Goal: Transaction & Acquisition: Purchase product/service

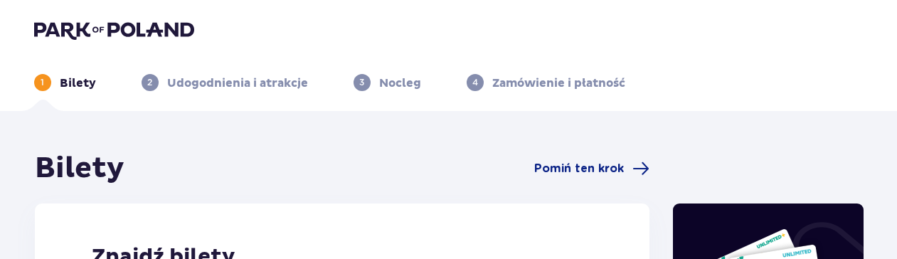
click at [85, 33] on img at bounding box center [114, 30] width 160 height 20
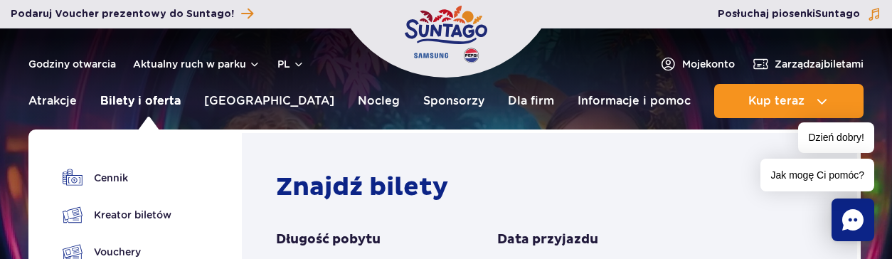
click at [175, 105] on link "Bilety i oferta" at bounding box center [140, 101] width 80 height 34
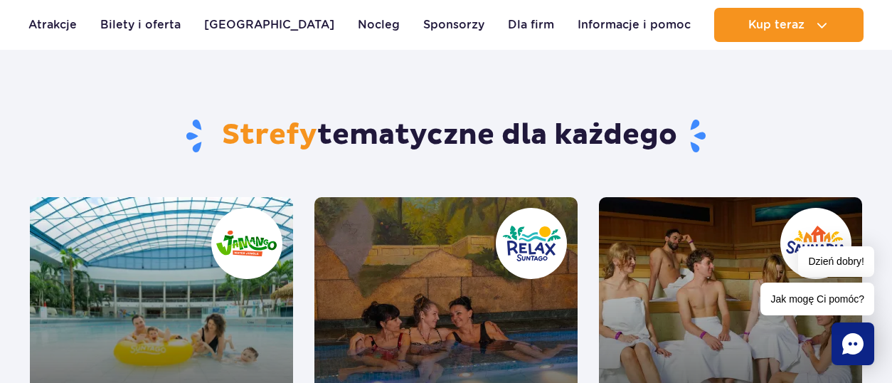
scroll to position [1281, 0]
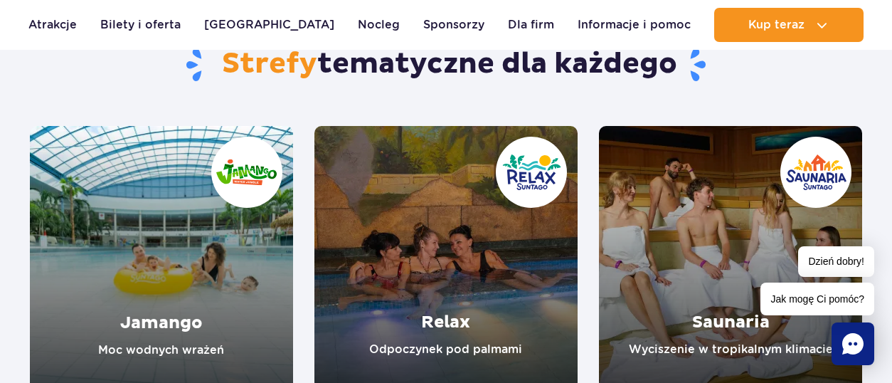
click at [223, 234] on link "Jamango" at bounding box center [161, 258] width 263 height 264
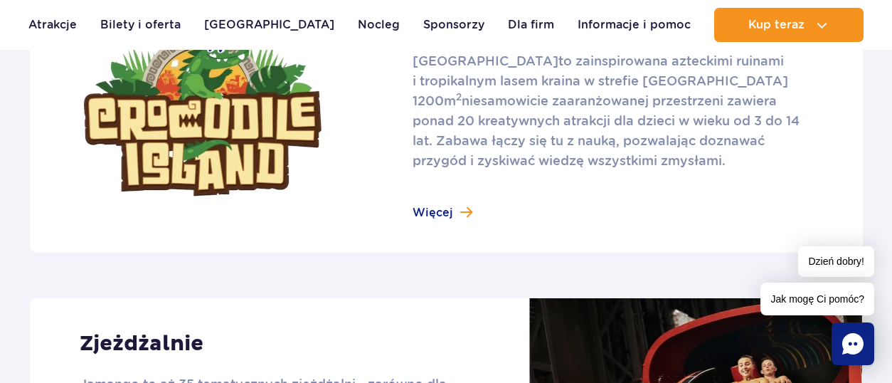
scroll to position [1067, 0]
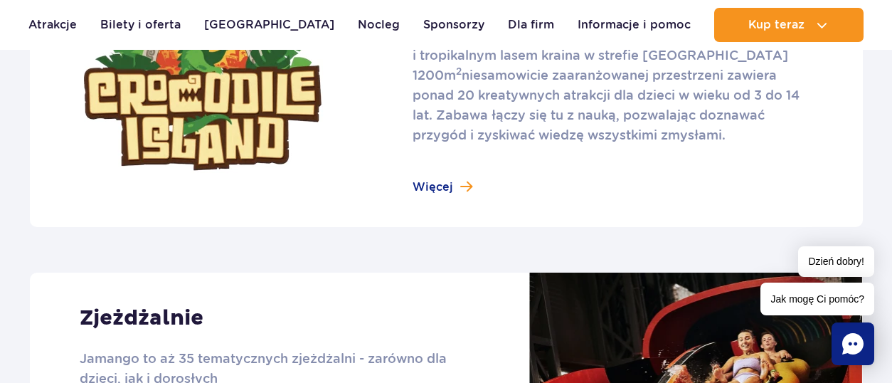
click at [469, 189] on link at bounding box center [446, 88] width 833 height 277
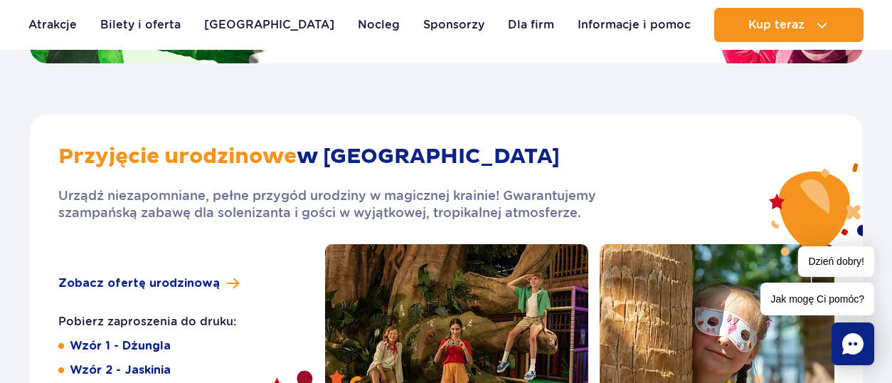
scroll to position [2348, 0]
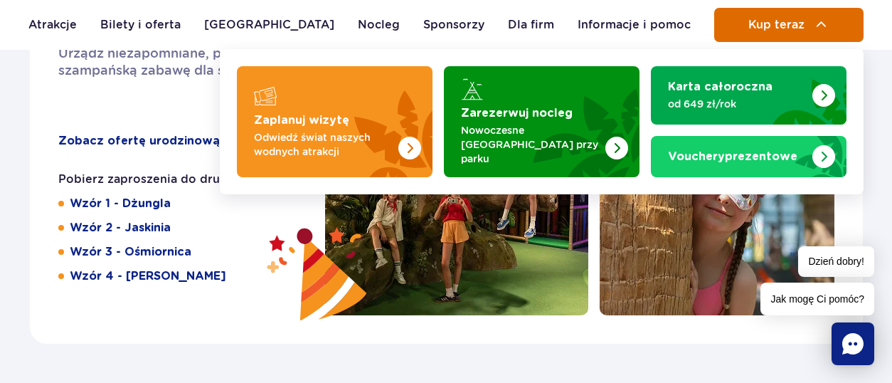
click at [758, 25] on span "Kup teraz" at bounding box center [777, 25] width 56 height 13
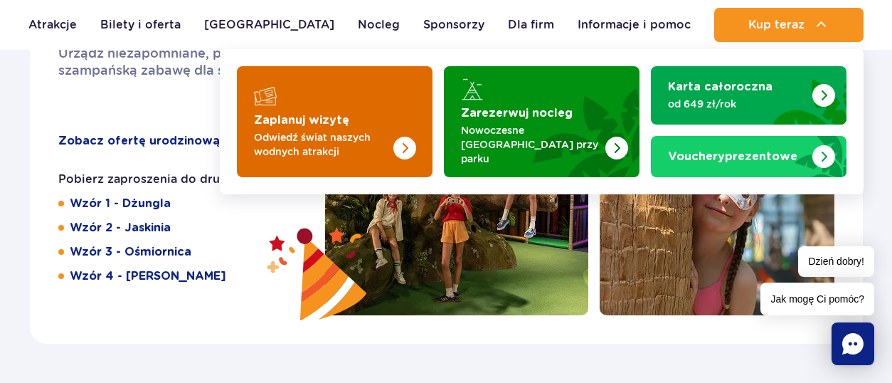
click at [403, 137] on img "Zaplanuj wizytę" at bounding box center [404, 148] width 23 height 23
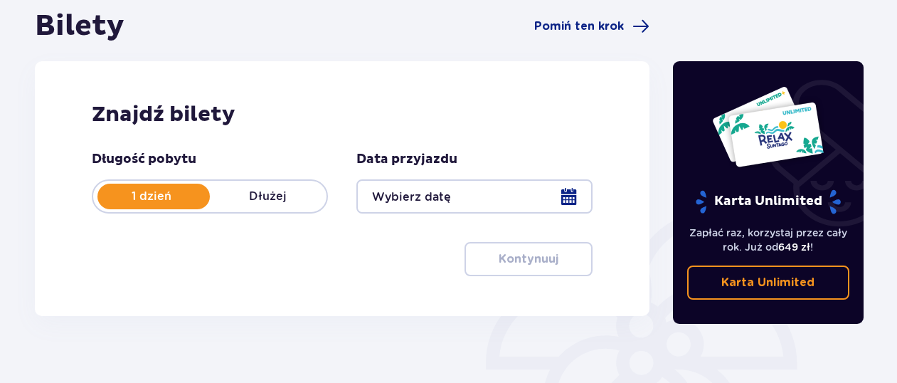
click at [563, 195] on div at bounding box center [474, 196] width 236 height 34
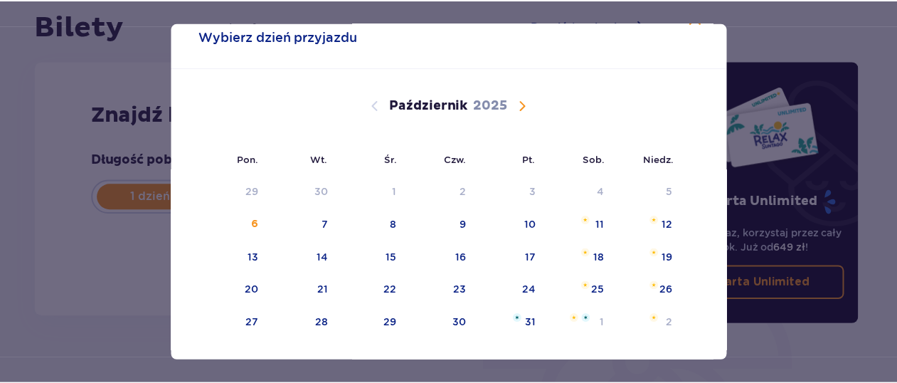
scroll to position [71, 0]
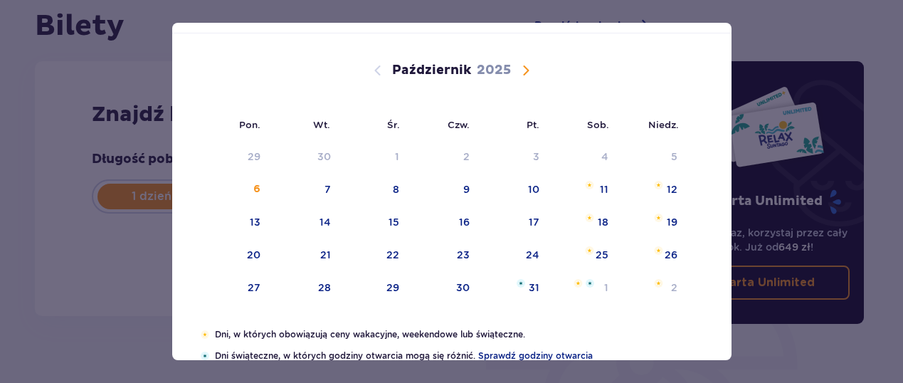
click at [522, 68] on span "Następny miesiąc" at bounding box center [525, 70] width 17 height 17
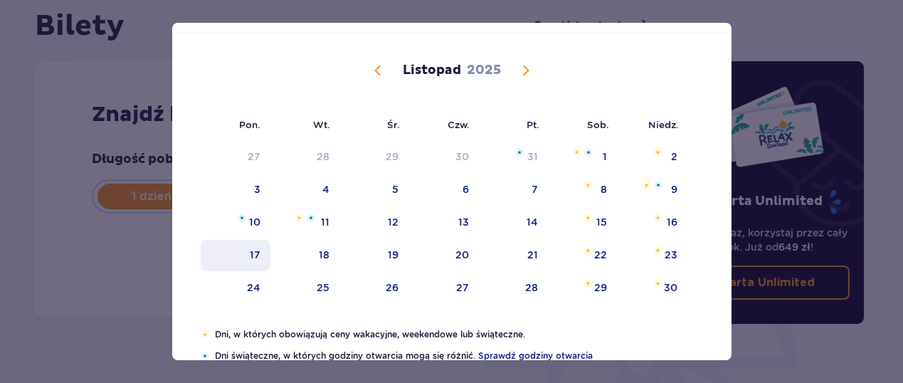
click at [257, 251] on div "17" at bounding box center [255, 255] width 11 height 14
type input "[DATE]"
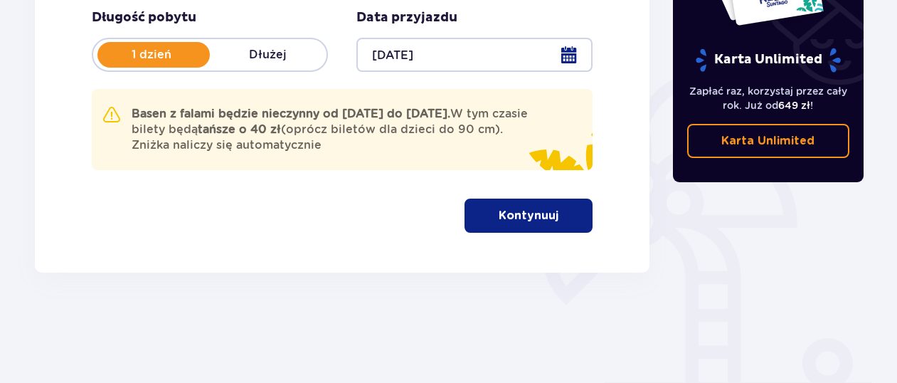
scroll to position [285, 0]
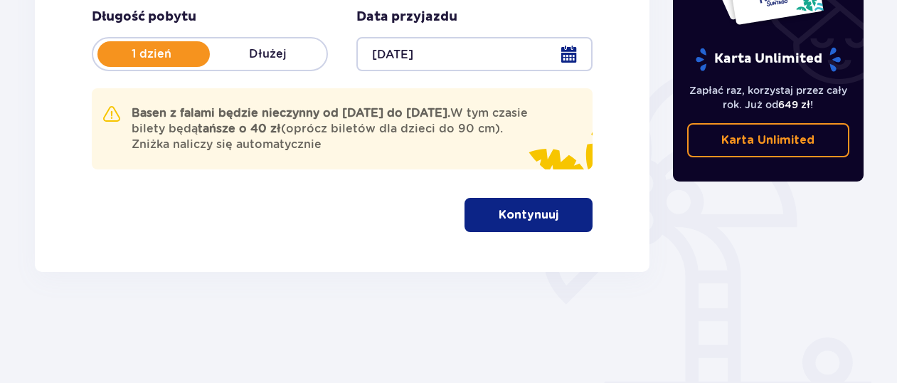
click at [545, 215] on p "Kontynuuj" at bounding box center [529, 215] width 60 height 16
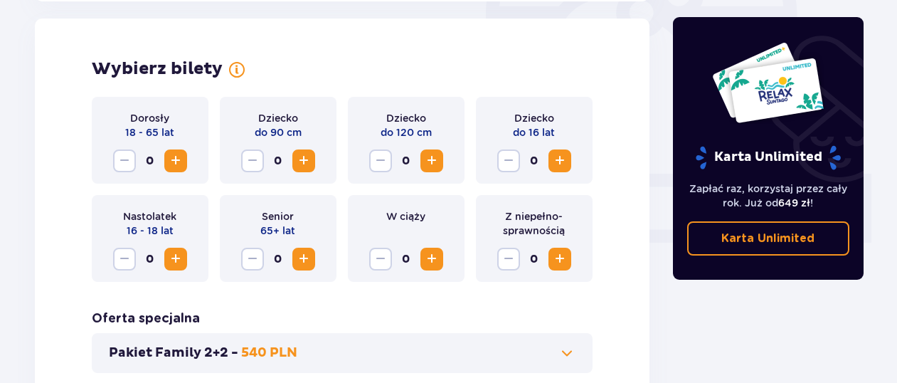
scroll to position [494, 0]
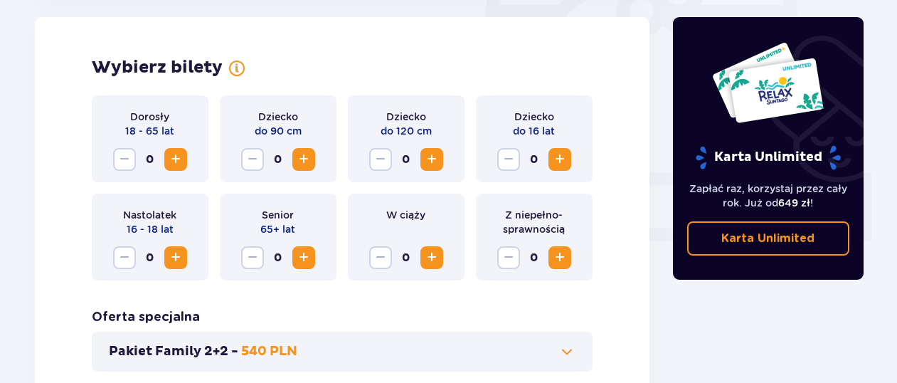
click at [181, 162] on span "Zwiększ" at bounding box center [175, 159] width 17 height 17
click at [435, 157] on span "Zwiększ" at bounding box center [431, 159] width 17 height 17
click at [556, 157] on span "Zwiększ" at bounding box center [559, 159] width 17 height 17
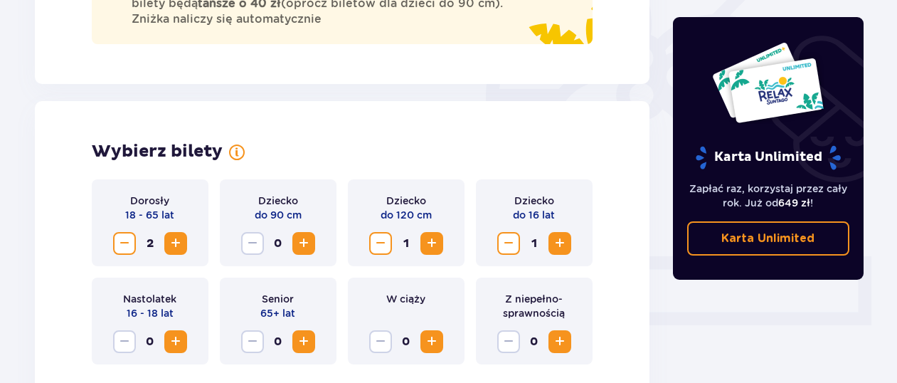
scroll to position [588, 0]
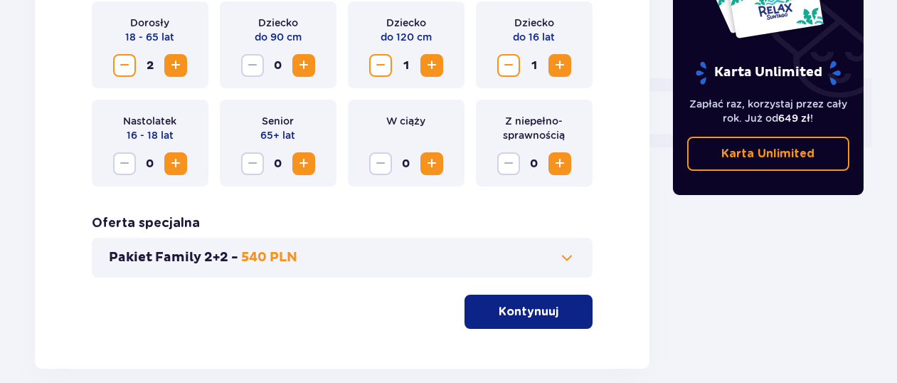
click at [538, 315] on p "Kontynuuj" at bounding box center [529, 312] width 60 height 16
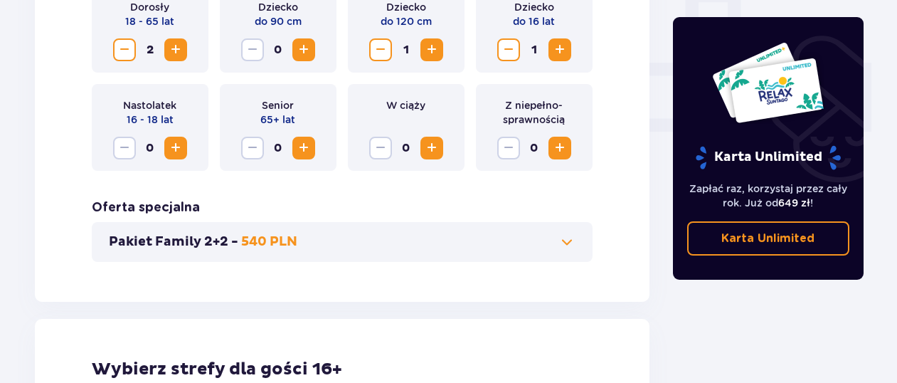
click at [563, 234] on span at bounding box center [567, 241] width 17 height 17
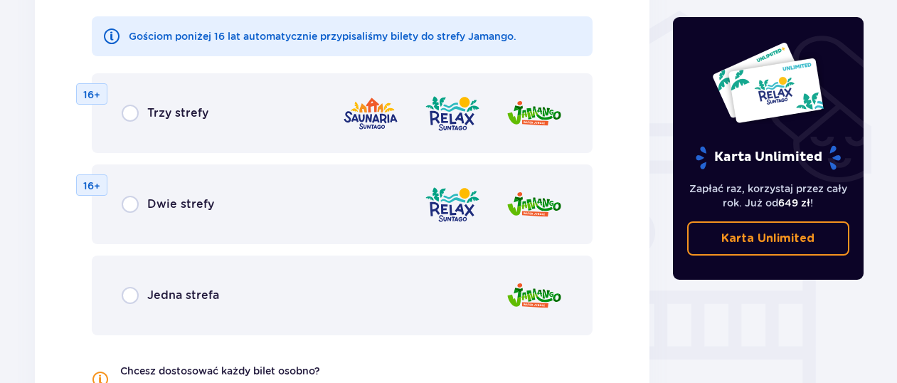
scroll to position [1191, 0]
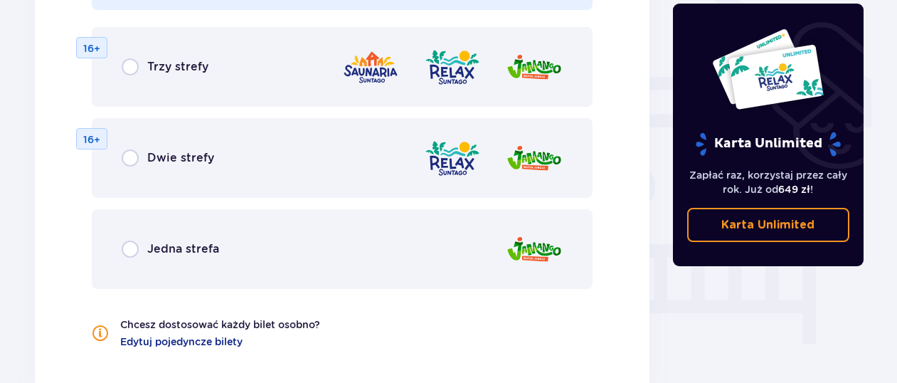
click at [127, 248] on input "radio" at bounding box center [130, 249] width 17 height 17
radio input "true"
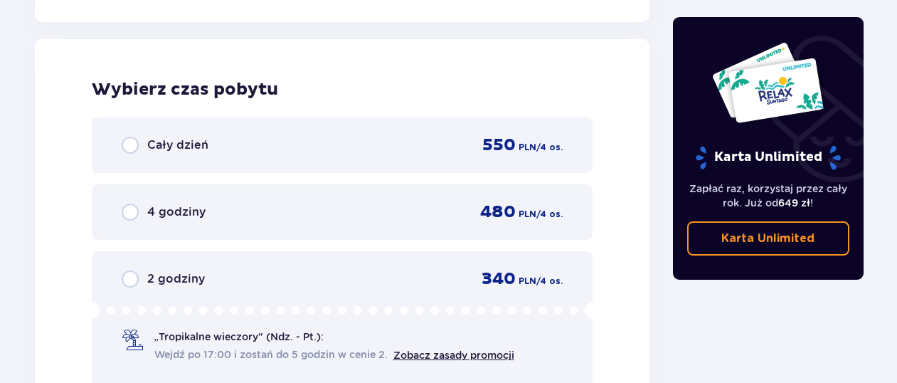
scroll to position [1563, 0]
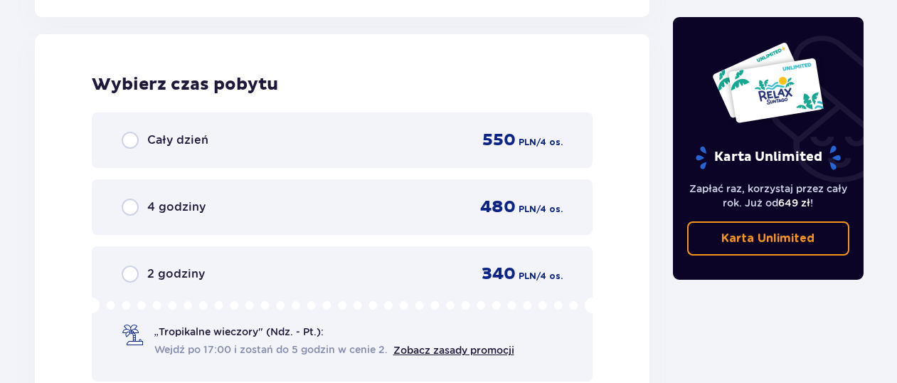
click at [130, 274] on input "radio" at bounding box center [130, 273] width 17 height 17
radio input "true"
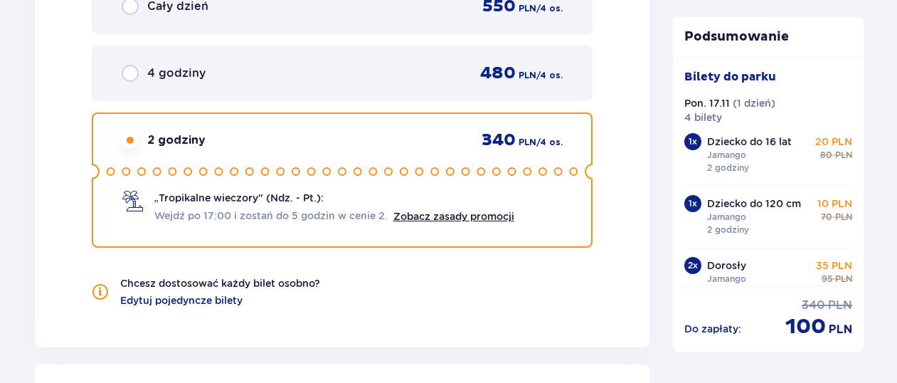
scroll to position [1664, 0]
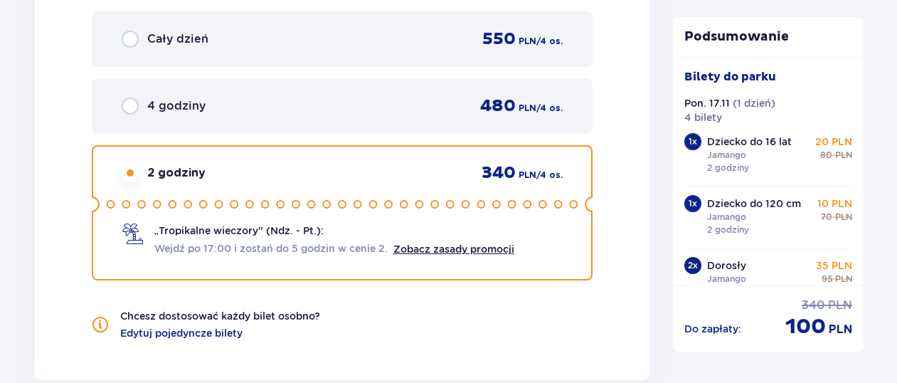
click at [134, 106] on input "radio" at bounding box center [130, 105] width 17 height 17
radio input "true"
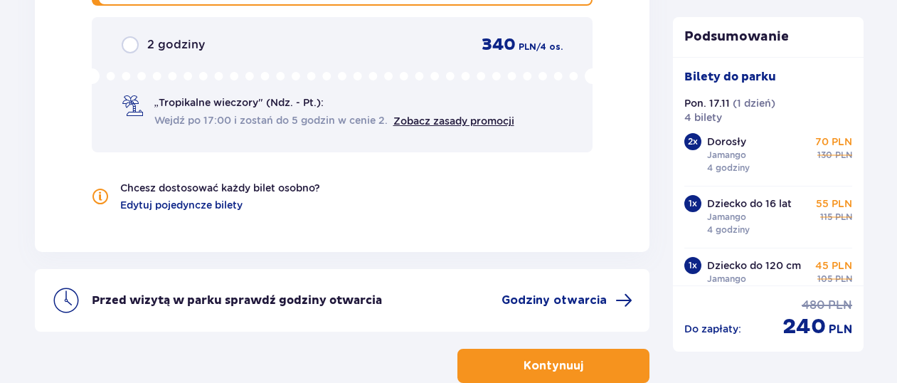
scroll to position [1806, 0]
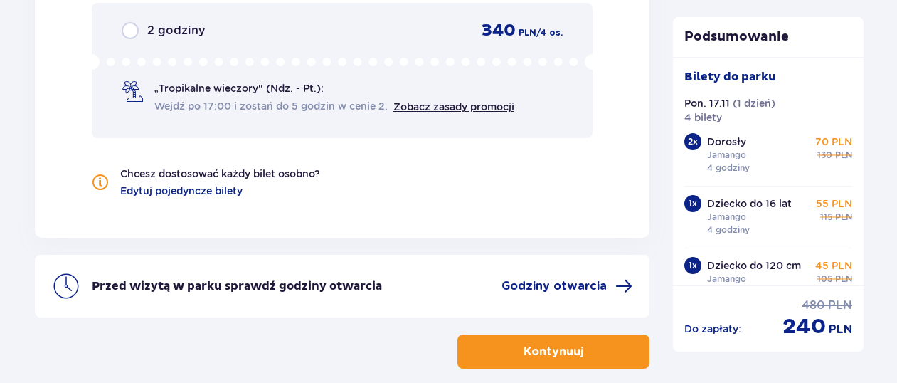
click at [550, 346] on p "Kontynuuj" at bounding box center [554, 352] width 60 height 16
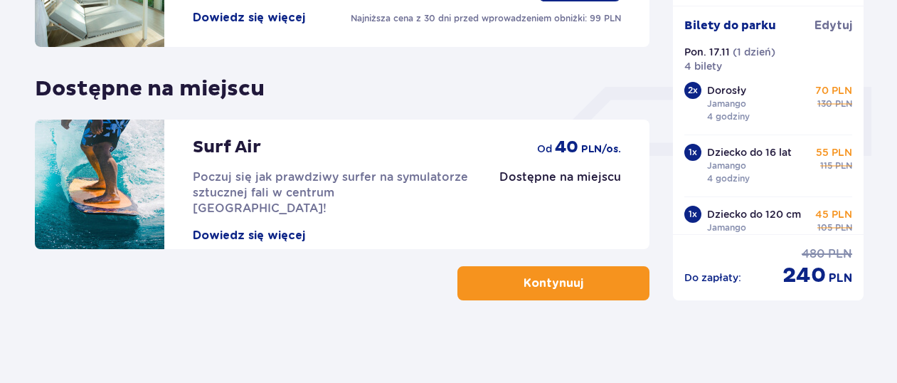
scroll to position [582, 0]
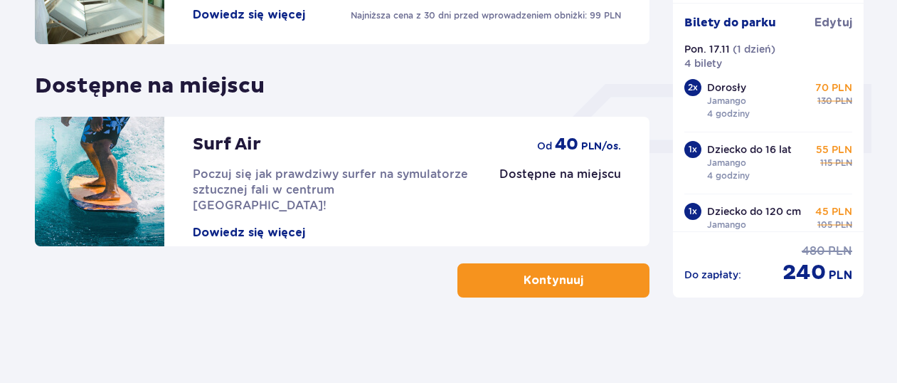
click at [557, 280] on p "Kontynuuj" at bounding box center [554, 281] width 60 height 16
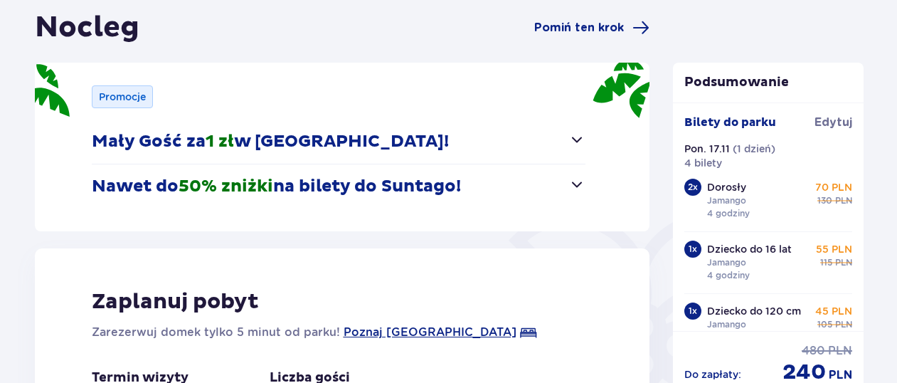
scroll to position [142, 0]
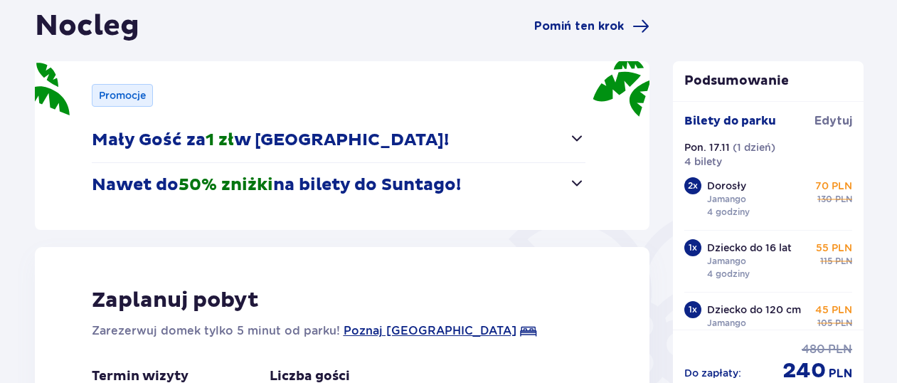
click at [578, 183] on span "button" at bounding box center [577, 182] width 17 height 17
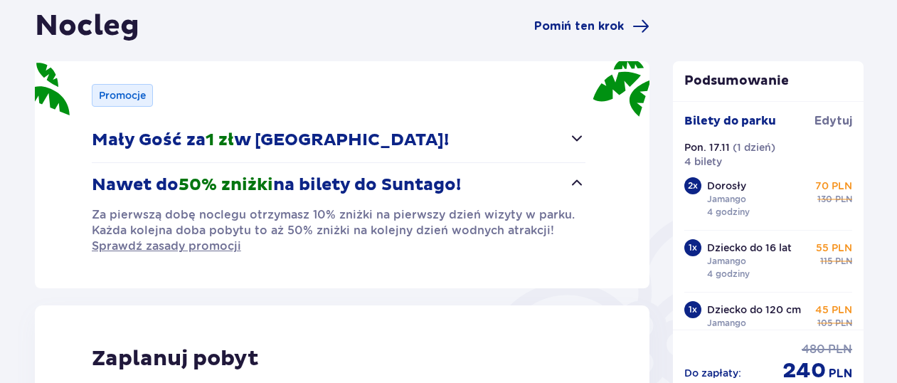
click at [578, 183] on span "button" at bounding box center [577, 182] width 17 height 17
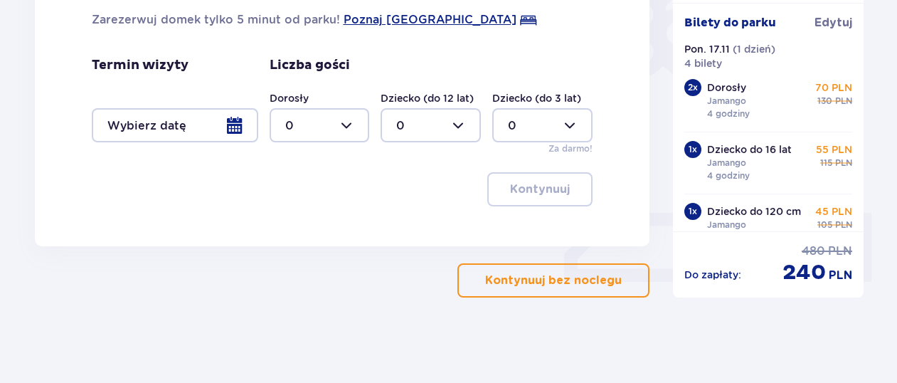
click at [559, 289] on button "Kontynuuj bez noclegu" at bounding box center [554, 280] width 192 height 34
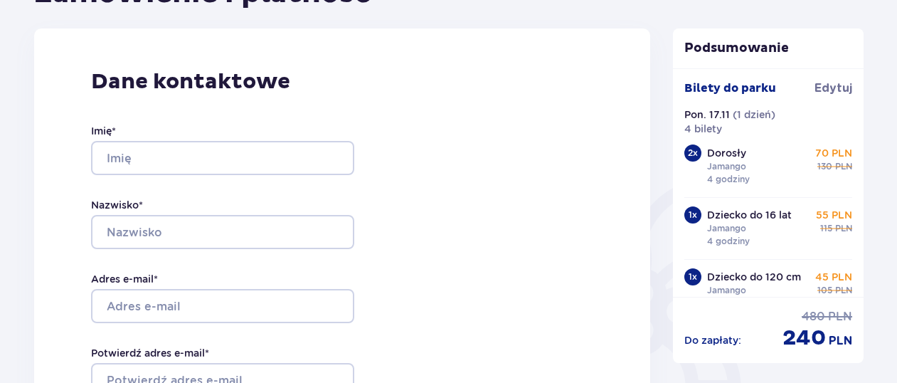
scroll to position [142, 0]
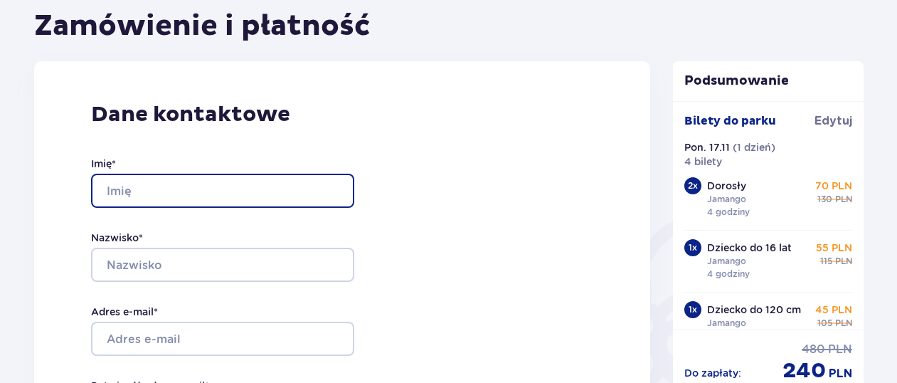
click at [229, 196] on input "Imię *" at bounding box center [222, 191] width 263 height 34
type input "KRZYSZTOF"
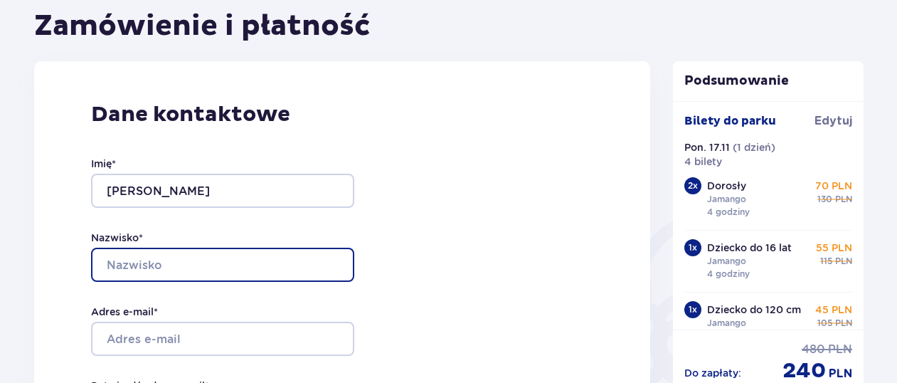
type input "GŁADYCH"
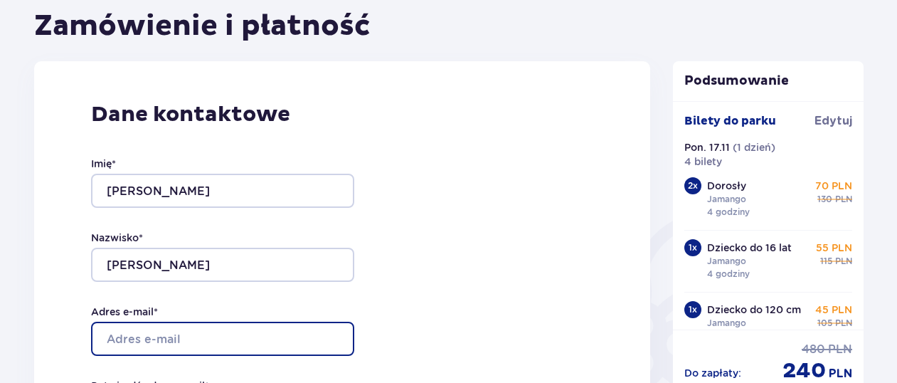
type input "krzysiekgladych@wp.pl"
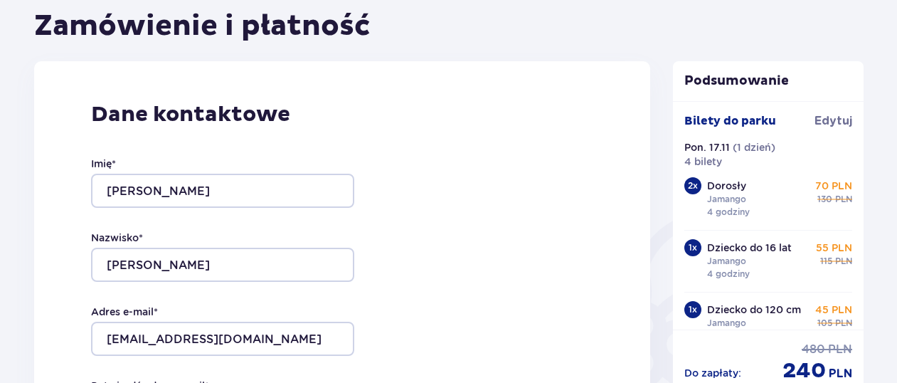
type input "krzysiekgladych@wp.pl"
type input "606598540"
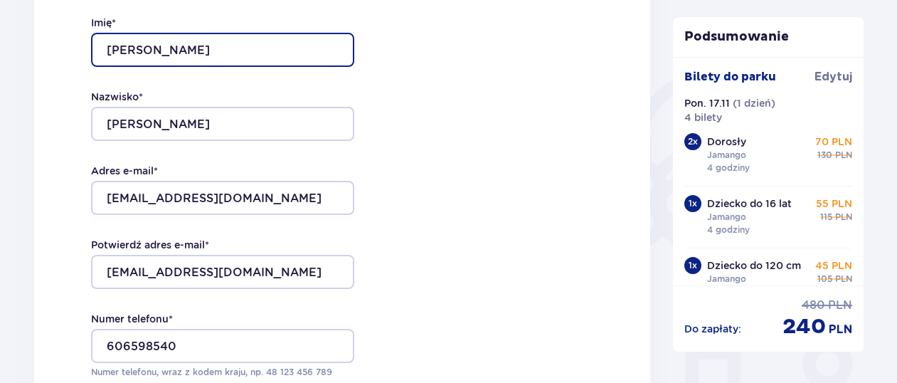
scroll to position [285, 0]
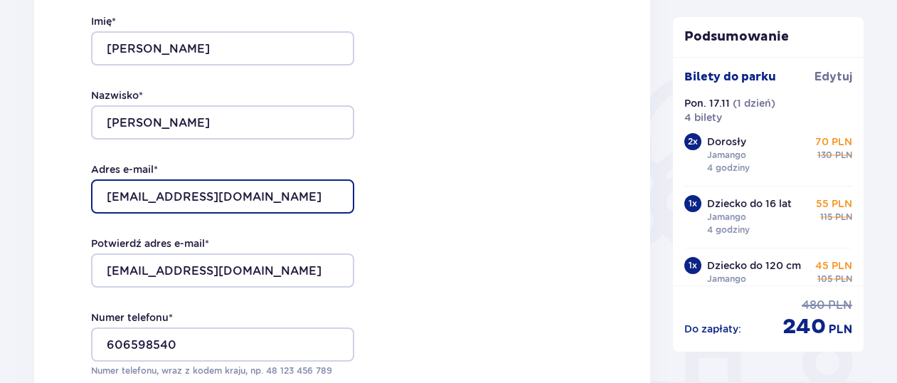
click at [189, 196] on input "krzysiekgladych@wp.pl" at bounding box center [222, 196] width 263 height 34
type input "krzysztof.gladych@gmail.com"
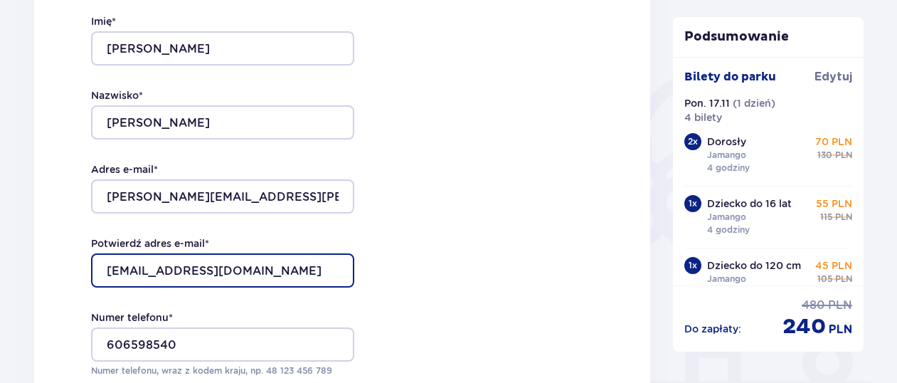
click at [244, 262] on input "krzysiekgladych@wp.pl" at bounding box center [222, 270] width 263 height 34
type input "krzysztof.gladych@gmail.com"
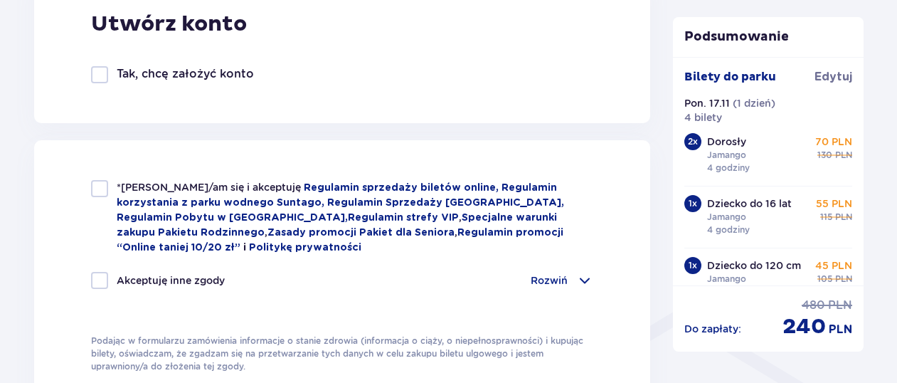
scroll to position [854, 0]
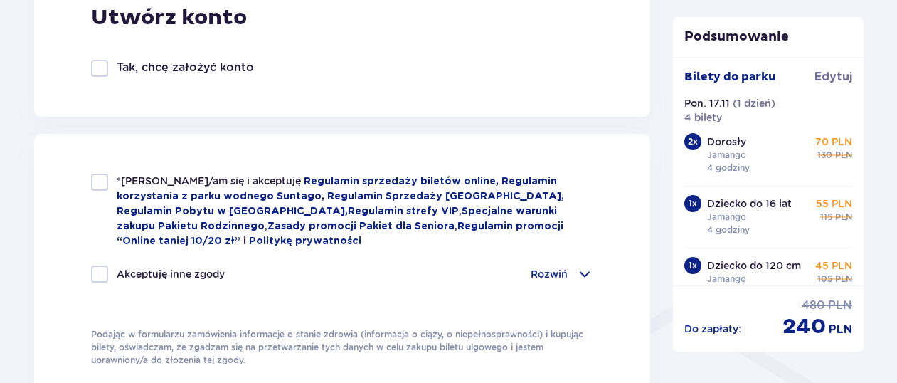
click at [100, 184] on div at bounding box center [99, 182] width 17 height 17
checkbox input "true"
click at [560, 273] on p "Rozwiń" at bounding box center [549, 274] width 37 height 14
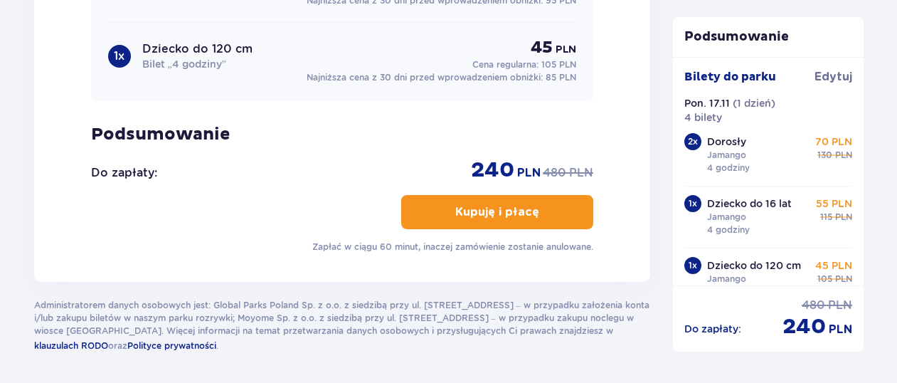
scroll to position [1992, 0]
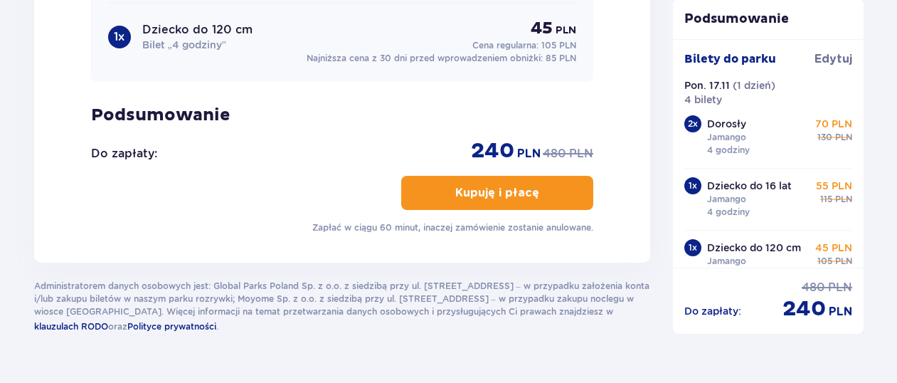
click at [529, 193] on button "Kupuję i płacę" at bounding box center [497, 193] width 192 height 34
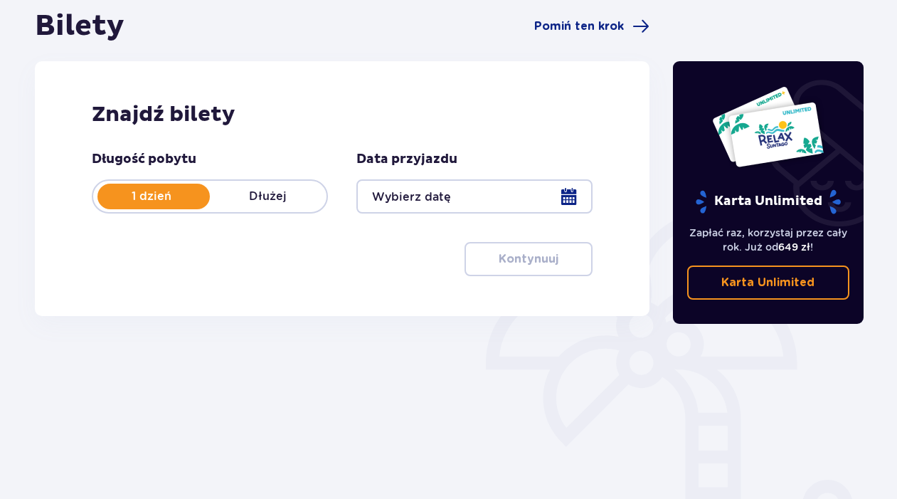
click at [568, 199] on div at bounding box center [474, 196] width 236 height 34
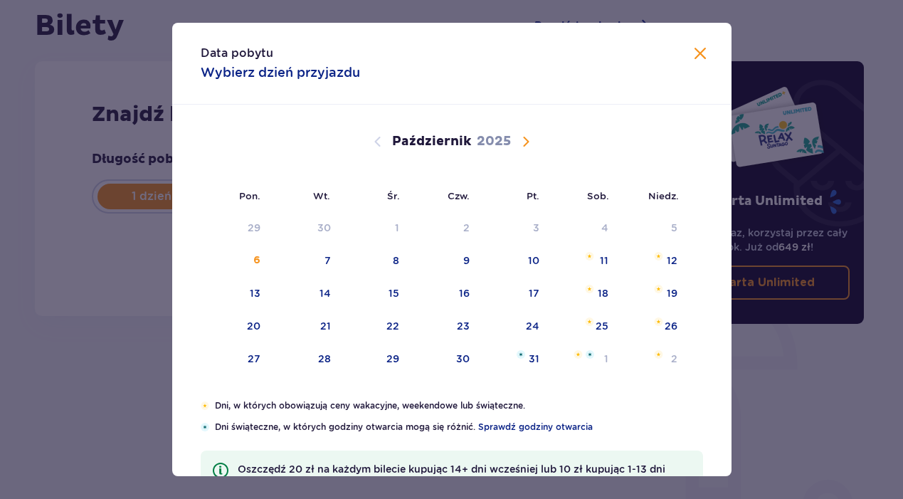
click at [524, 139] on span "Następny miesiąc" at bounding box center [525, 141] width 17 height 17
click at [254, 317] on div "17" at bounding box center [236, 326] width 70 height 31
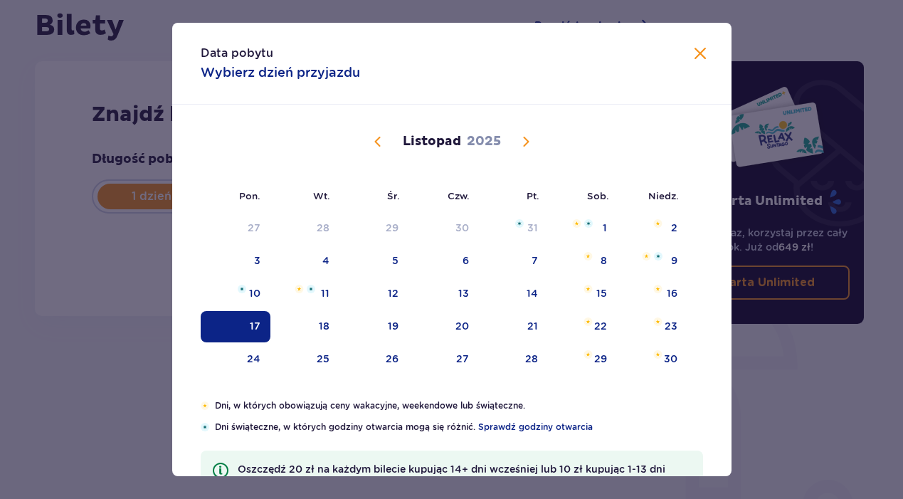
type input "[DATE]"
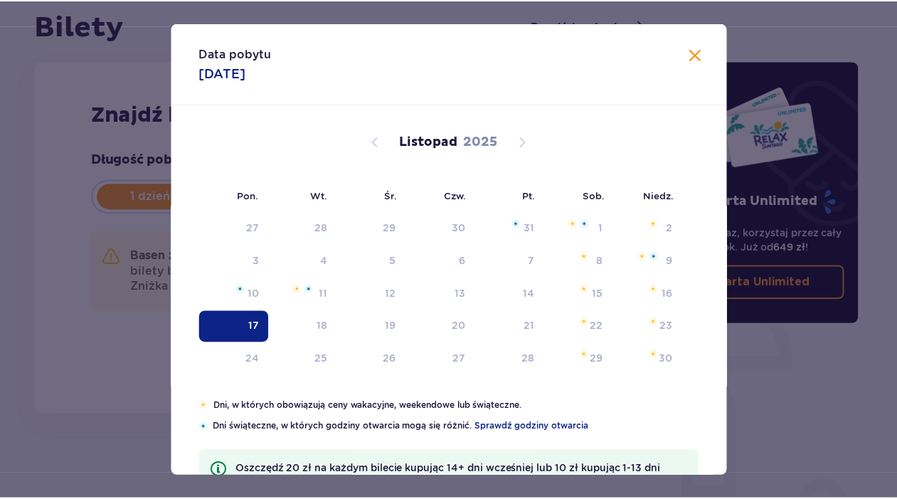
scroll to position [59, 0]
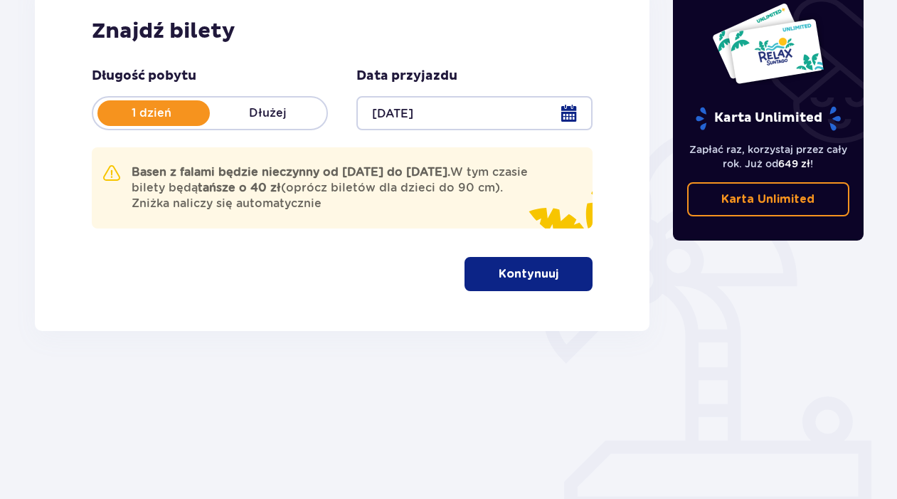
scroll to position [226, 0]
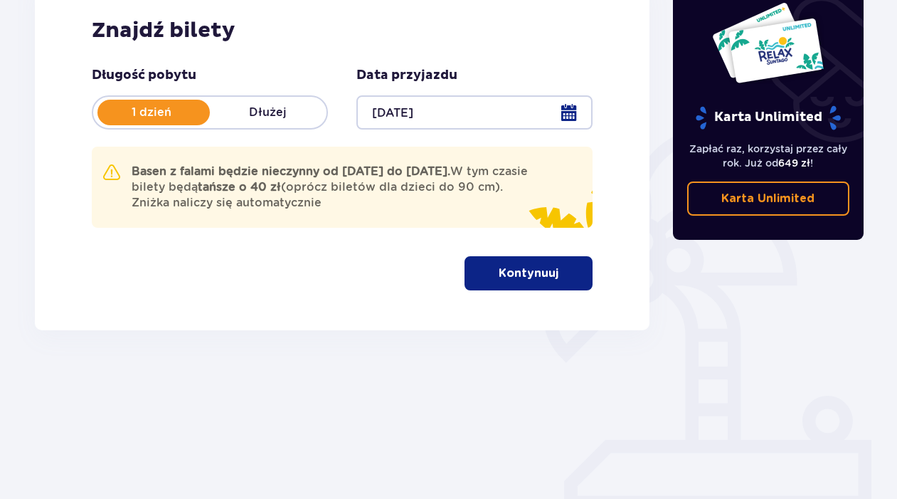
click at [497, 265] on button "Kontynuuj" at bounding box center [529, 273] width 128 height 34
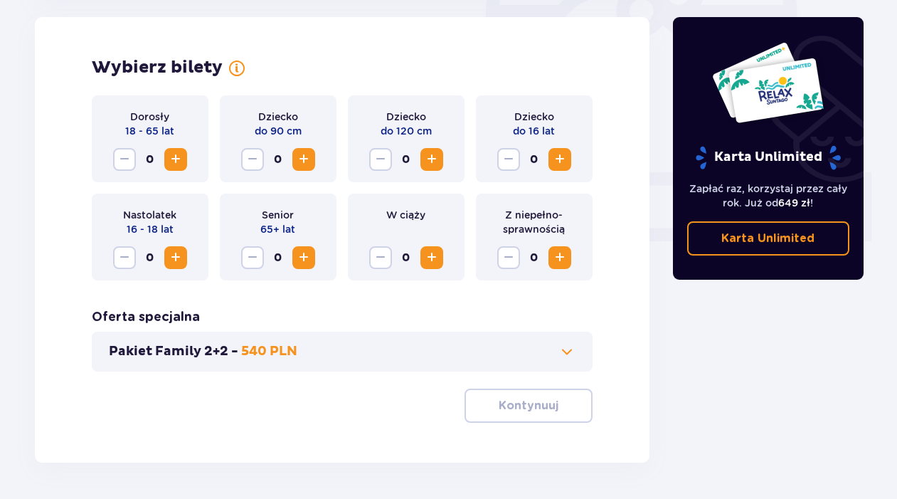
scroll to position [496, 0]
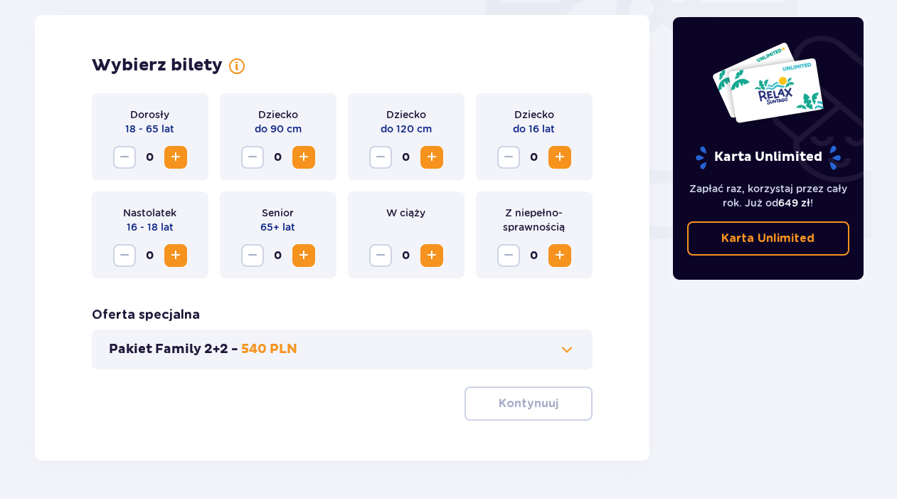
click at [180, 160] on span "Zwiększ" at bounding box center [175, 157] width 17 height 17
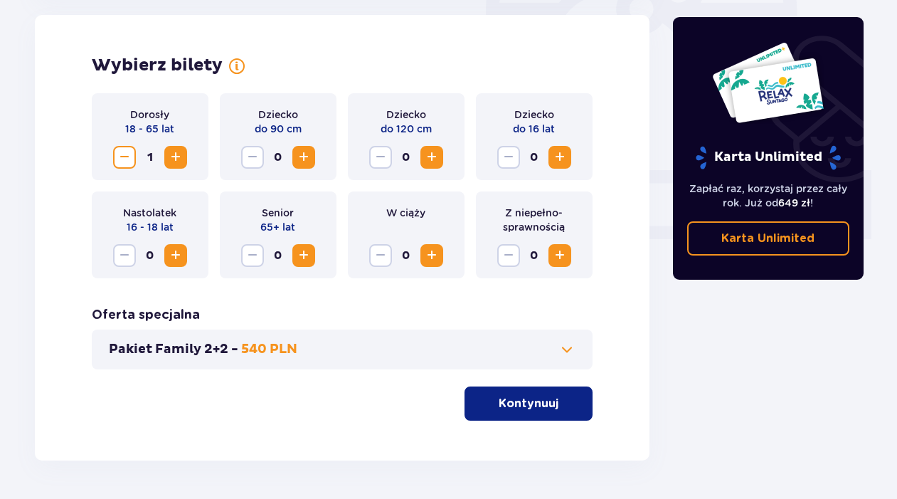
click at [180, 160] on span "Zwiększ" at bounding box center [175, 157] width 17 height 17
click at [442, 159] on button "Zwiększ" at bounding box center [432, 157] width 23 height 23
click at [554, 155] on span "Zwiększ" at bounding box center [559, 157] width 17 height 17
click at [531, 396] on p "Kontynuuj" at bounding box center [529, 404] width 60 height 16
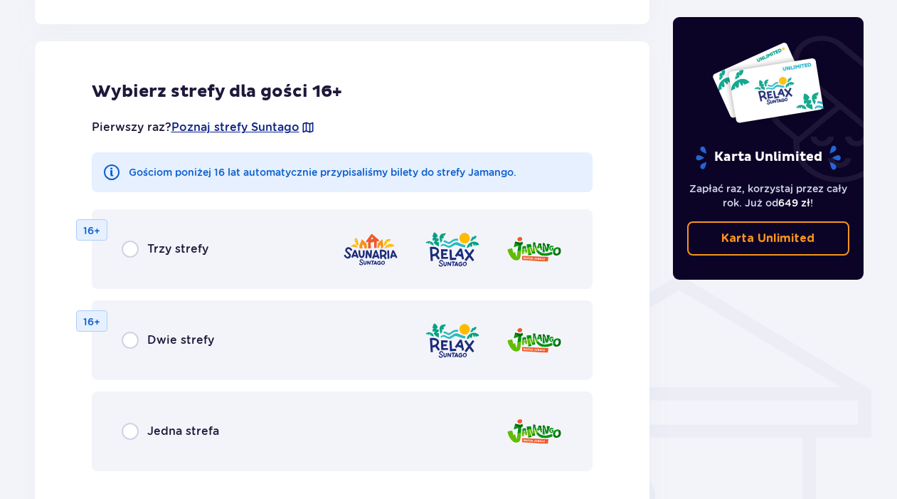
scroll to position [888, 0]
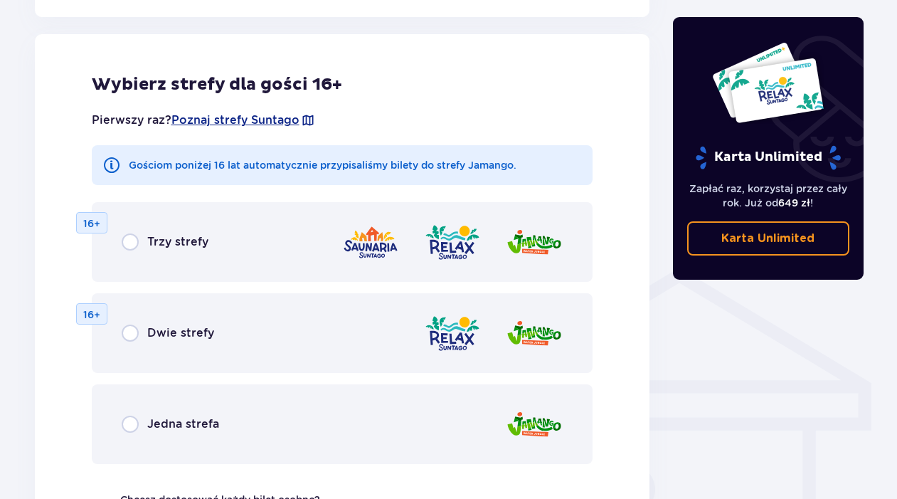
click at [139, 416] on div "Jedna strefa" at bounding box center [170, 424] width 97 height 17
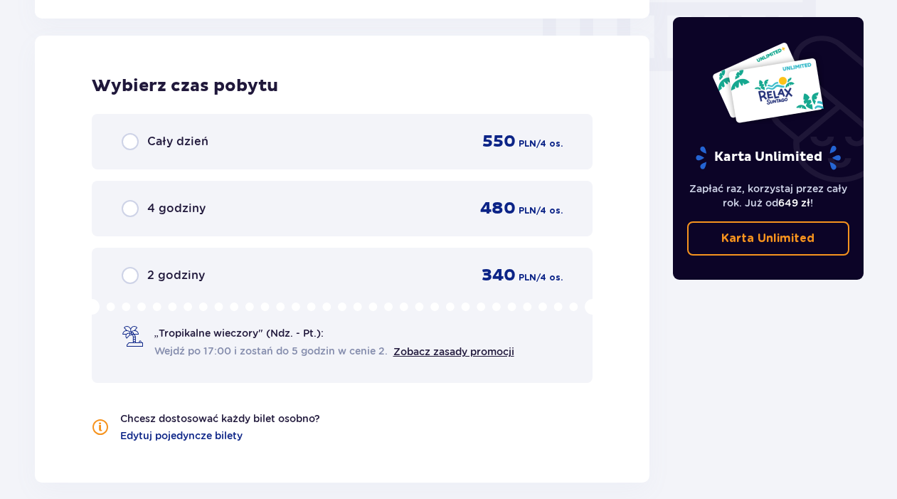
scroll to position [1434, 0]
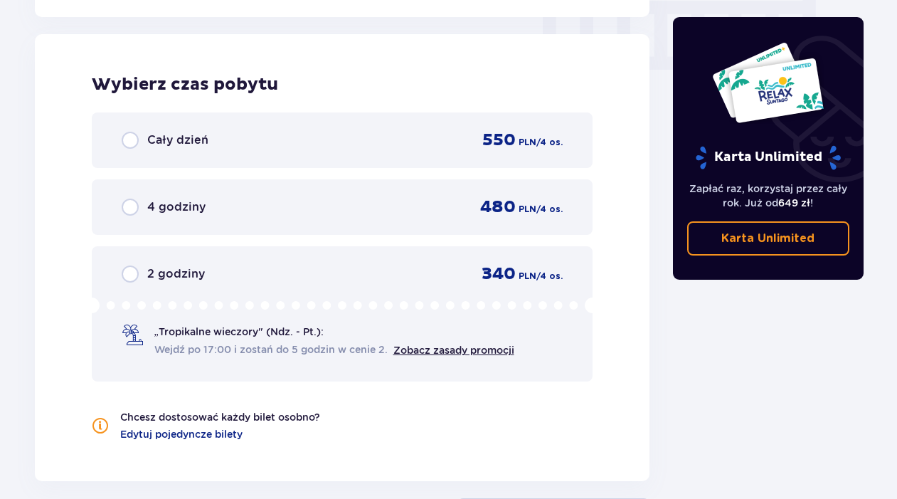
click at [160, 212] on span "4 godziny" at bounding box center [176, 207] width 58 height 16
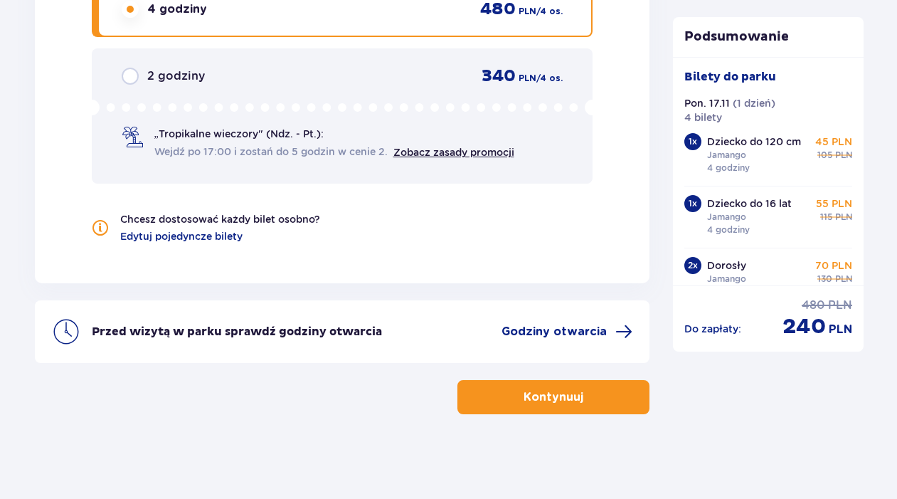
scroll to position [1633, 0]
click at [543, 396] on p "Kontynuuj" at bounding box center [554, 397] width 60 height 16
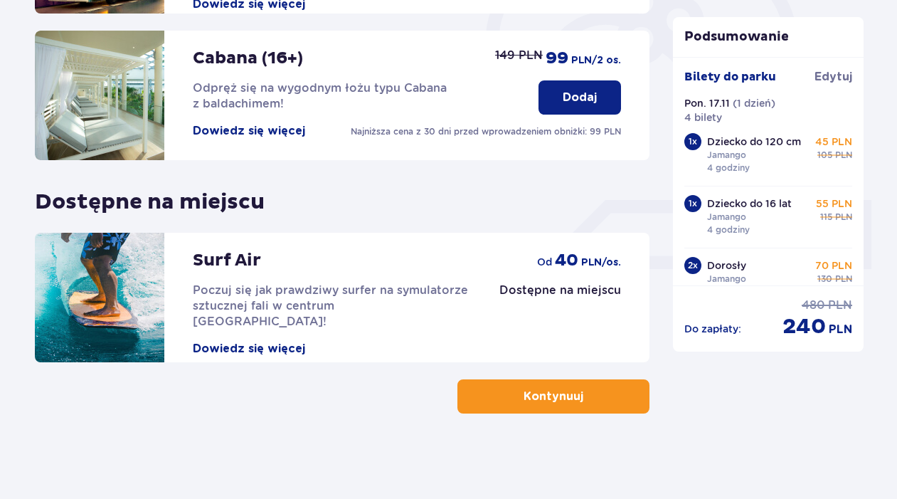
click at [565, 382] on button "Kontynuuj" at bounding box center [554, 396] width 192 height 34
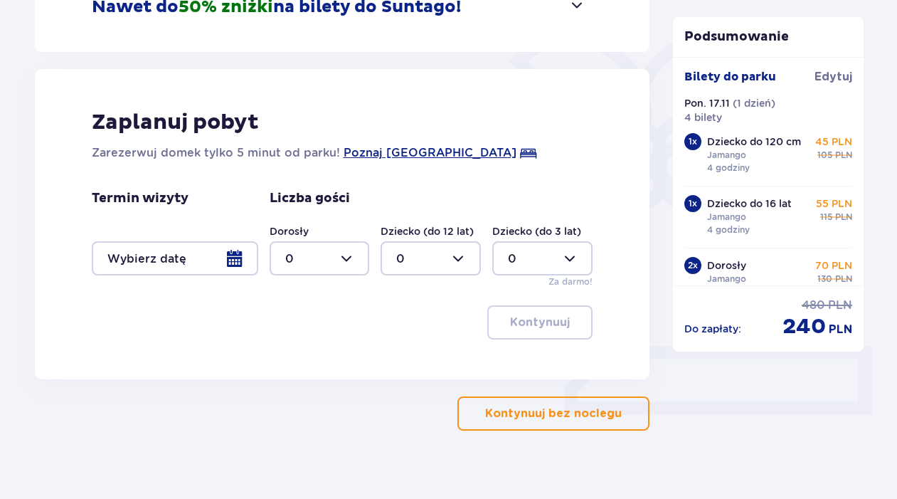
scroll to position [337, 0]
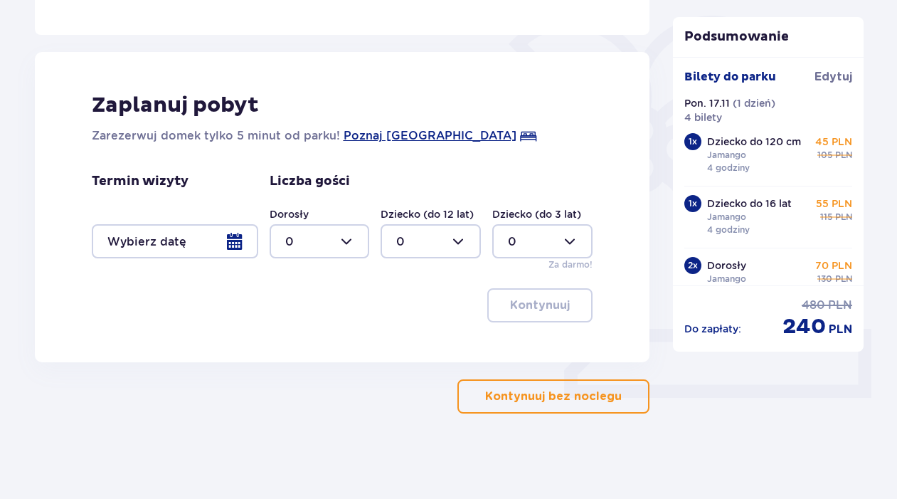
click at [532, 393] on p "Kontynuuj bez noclegu" at bounding box center [553, 397] width 137 height 16
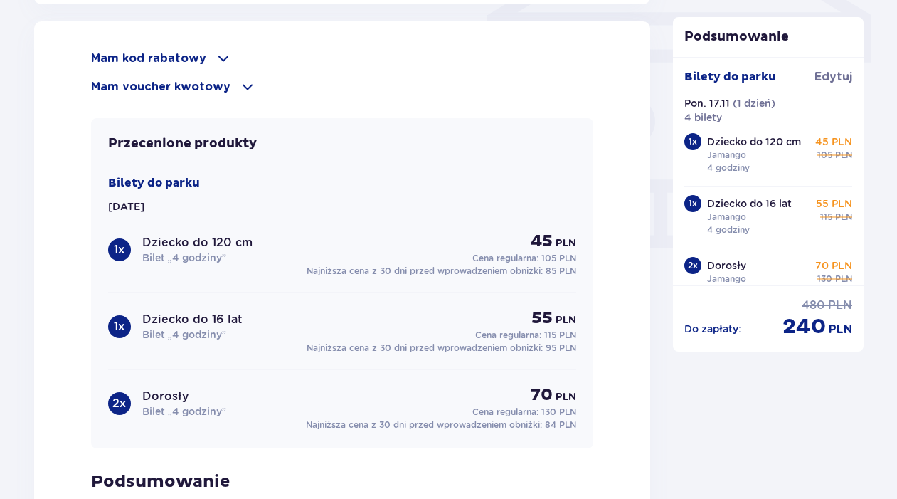
scroll to position [1187, 0]
